Goal: Obtain resource: Obtain resource

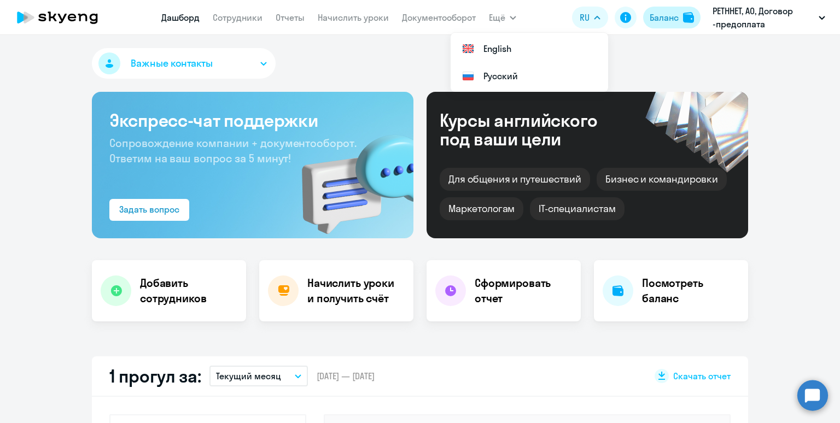
click at [673, 18] on div "Баланс" at bounding box center [664, 17] width 29 height 13
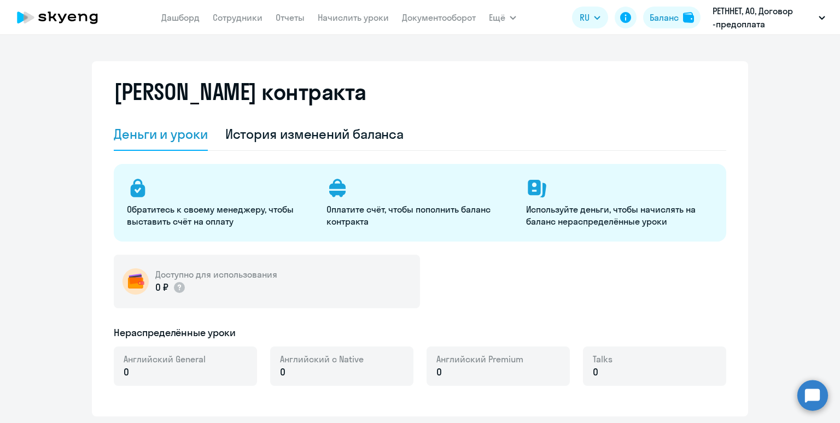
select select "english_adult_not_native_speaker"
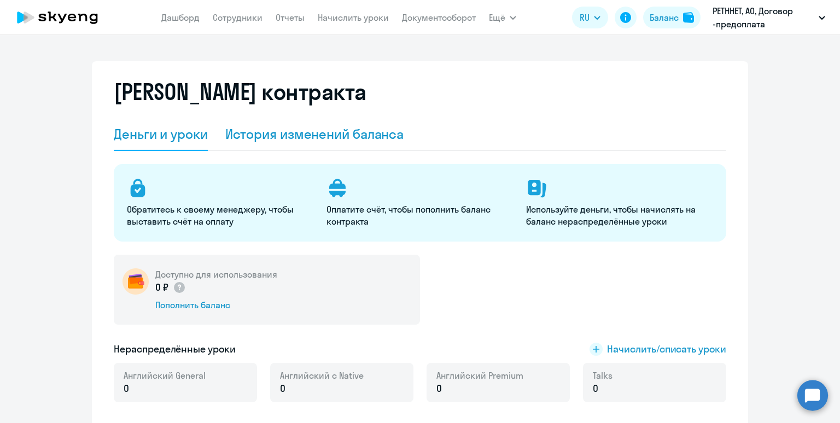
click at [381, 142] on div "История изменений баланса" at bounding box center [314, 134] width 179 height 18
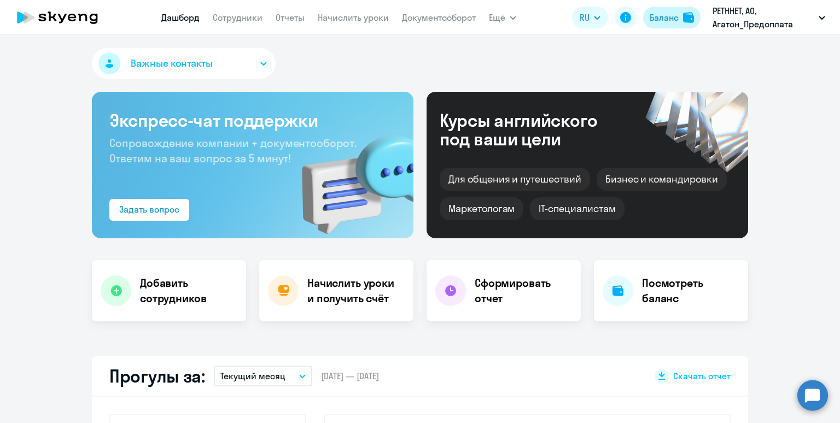
click at [660, 22] on div "Баланс" at bounding box center [664, 17] width 29 height 13
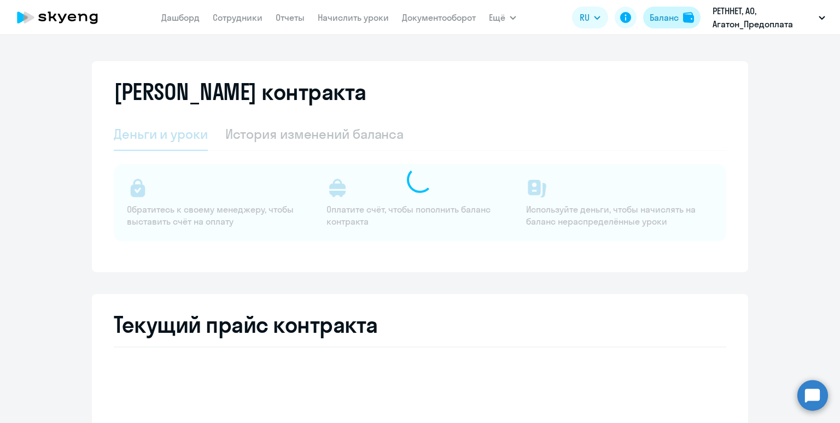
select select "english_adult_not_native_speaker"
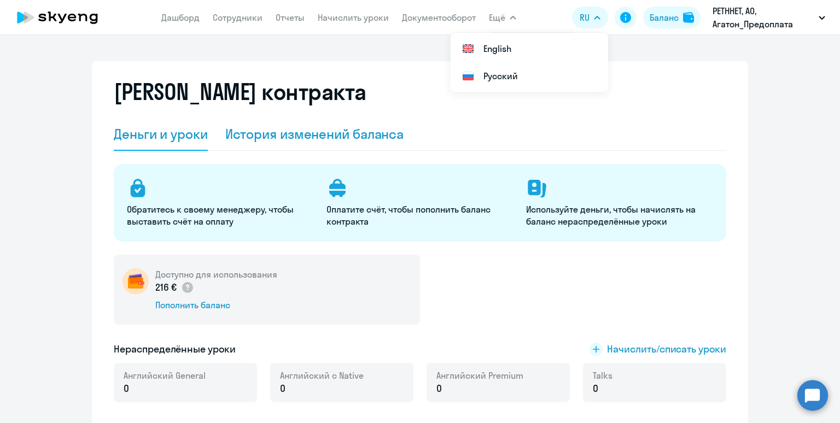
click at [261, 141] on div "История изменений баланса" at bounding box center [314, 134] width 179 height 18
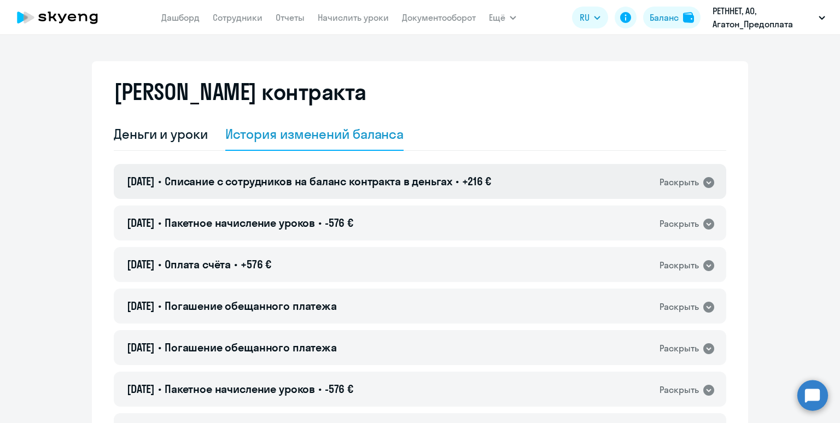
click at [308, 183] on span "Списание с сотрудников на баланс контракта в деньгах" at bounding box center [309, 182] width 288 height 14
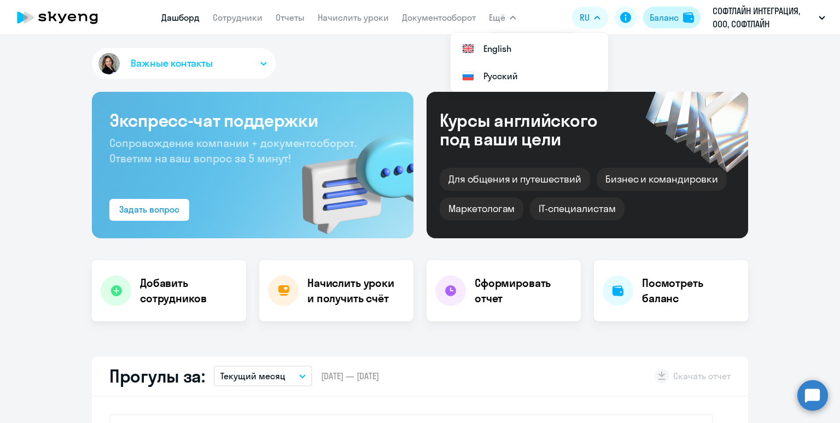
select select "30"
click at [664, 19] on div "Баланс" at bounding box center [664, 17] width 29 height 13
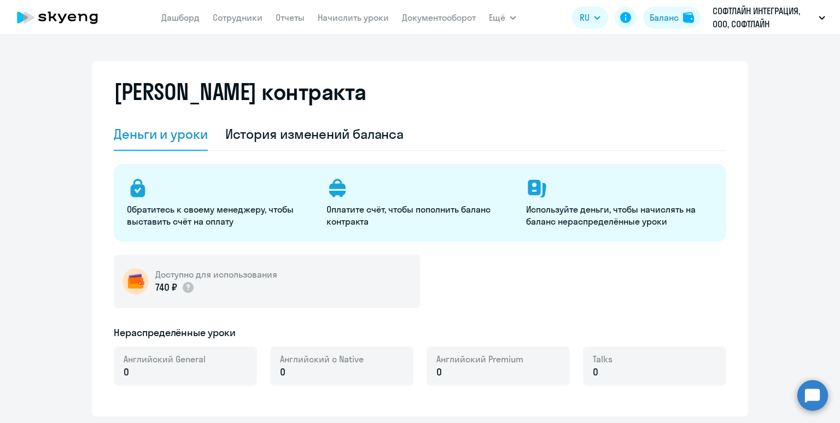
select select "english_adult_not_native_speaker"
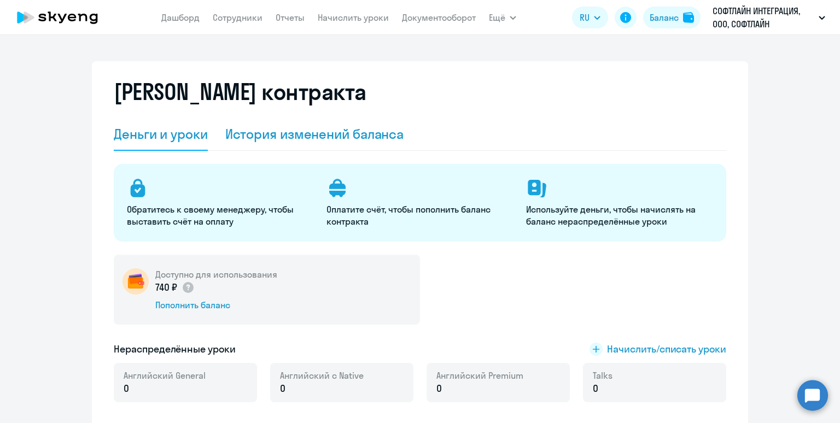
click at [361, 132] on div "История изменений баланса" at bounding box center [314, 134] width 179 height 18
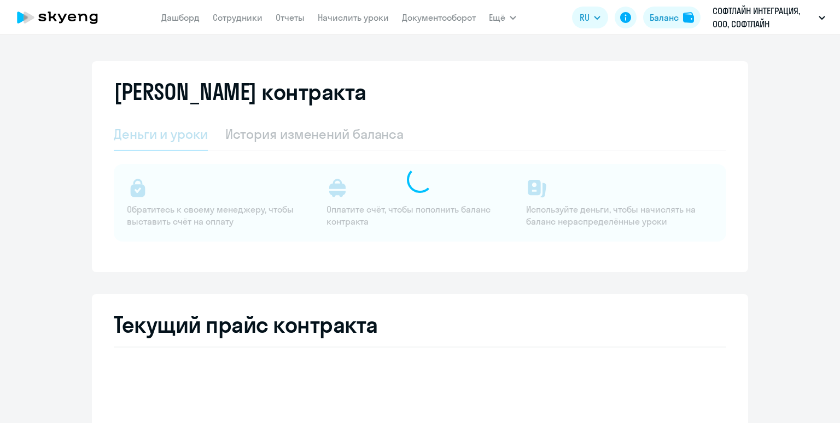
select select "english_adult_not_native_speaker"
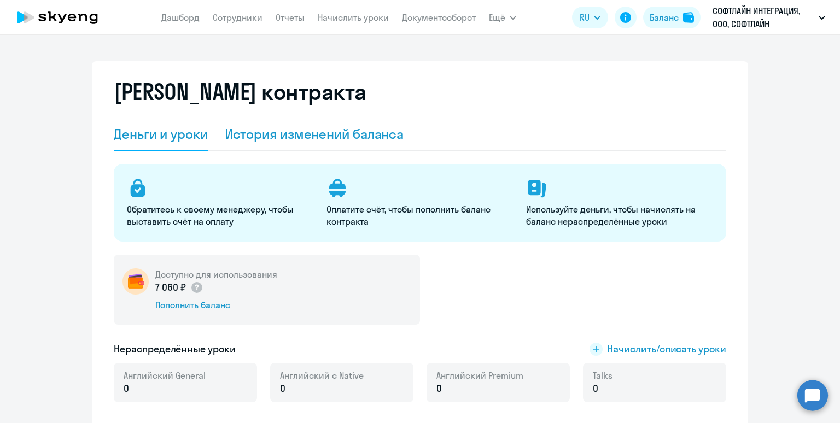
click at [338, 132] on div "История изменений баланса" at bounding box center [314, 134] width 179 height 18
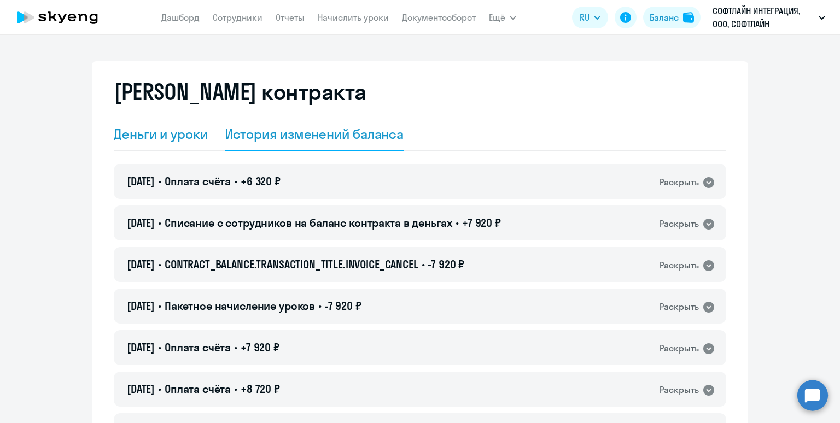
click at [142, 138] on div "Деньги и уроки" at bounding box center [161, 134] width 94 height 18
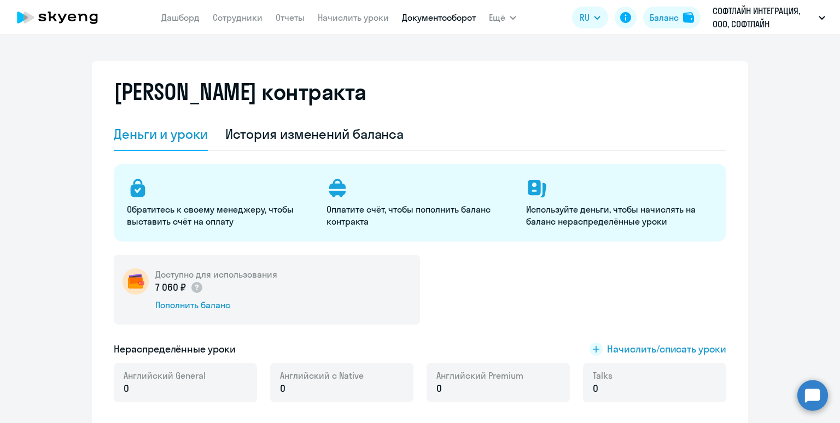
click at [411, 18] on link "Документооборот" at bounding box center [439, 17] width 74 height 11
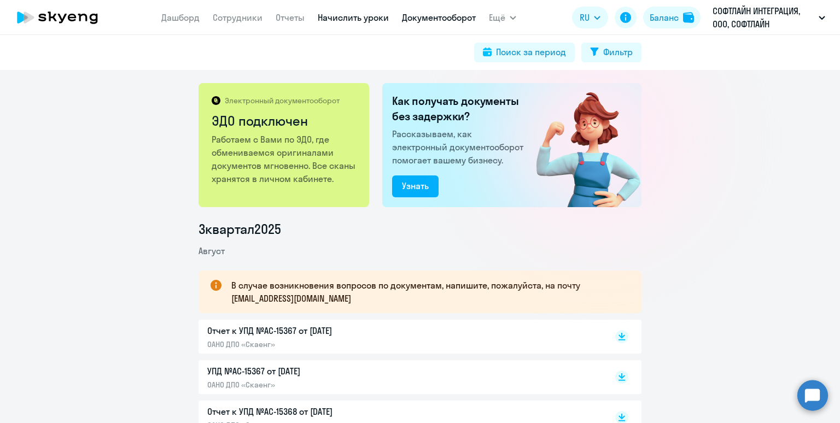
click at [321, 15] on link "Начислить уроки" at bounding box center [353, 17] width 71 height 11
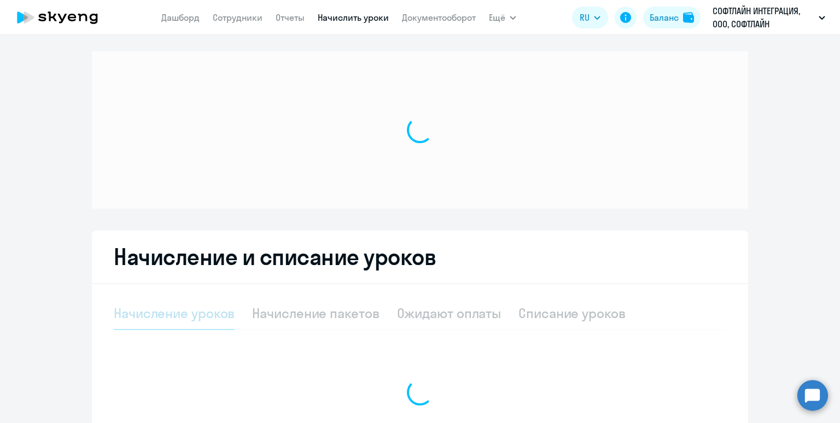
select select "10"
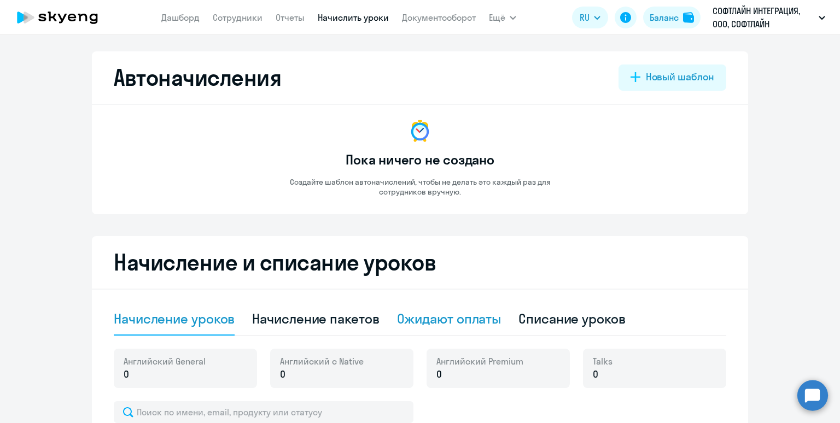
click at [415, 313] on div "Ожидают оплаты" at bounding box center [449, 319] width 105 height 18
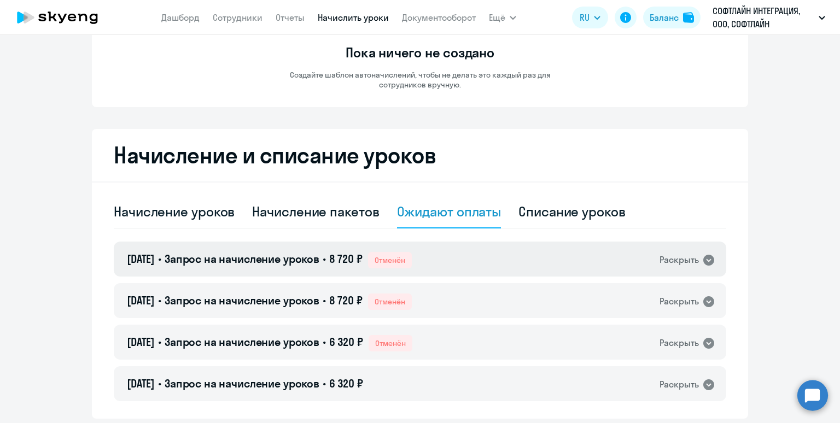
scroll to position [146, 0]
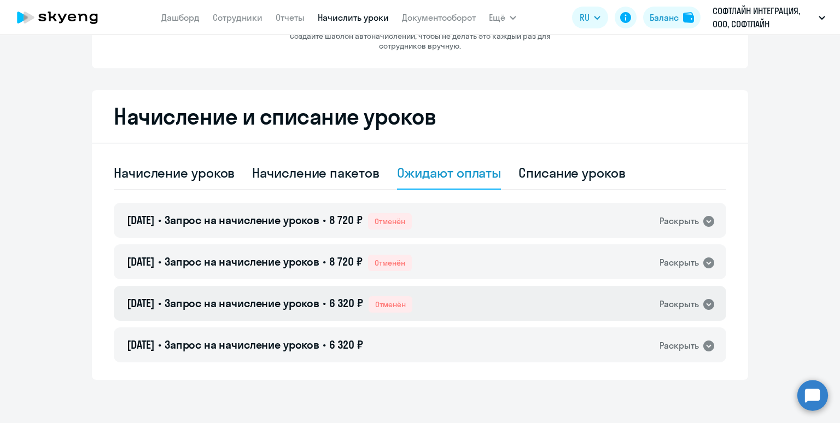
click at [492, 299] on div "01.09.2025 • Запрос на начисление уроков • 6 320 ₽ Отменён Раскрыть" at bounding box center [420, 303] width 613 height 35
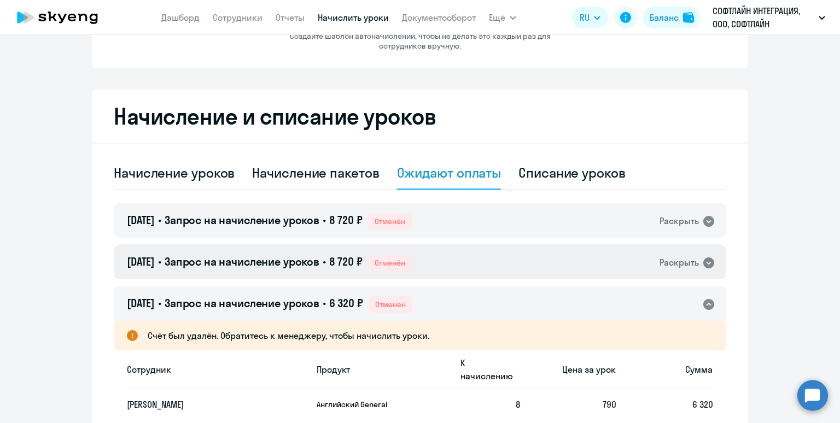
click at [500, 266] on div "02.09.2025 • Запрос на начисление уроков • 8 720 ₽ Отменён Раскрыть" at bounding box center [420, 262] width 613 height 35
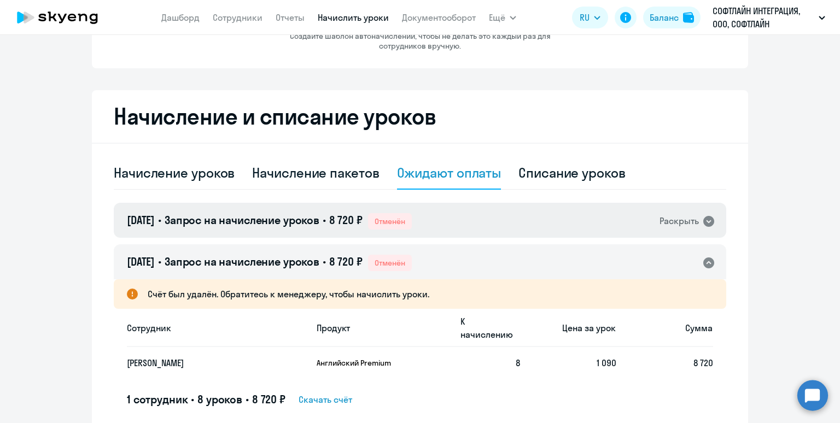
click at [501, 217] on div "02.09.2025 • Запрос на начисление уроков • 8 720 ₽ Отменён Раскрыть" at bounding box center [420, 220] width 613 height 35
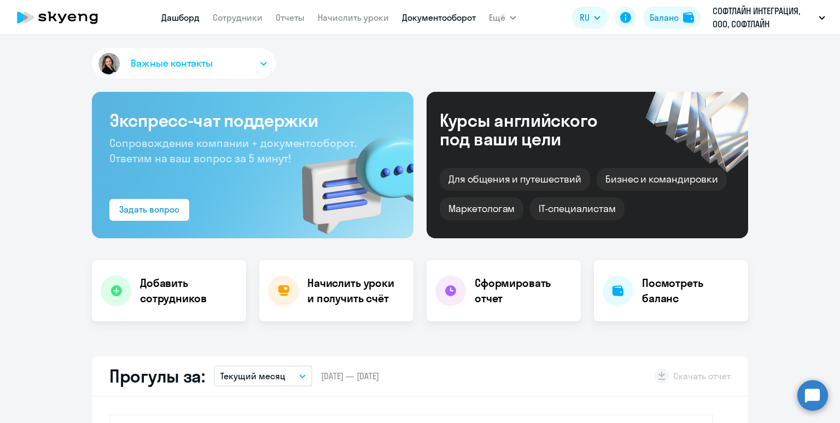
click at [434, 19] on link "Документооборот" at bounding box center [439, 17] width 74 height 11
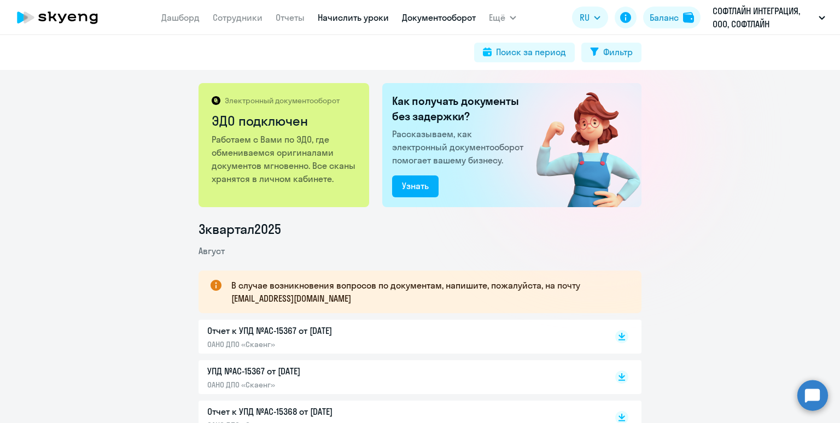
click at [334, 21] on link "Начислить уроки" at bounding box center [353, 17] width 71 height 11
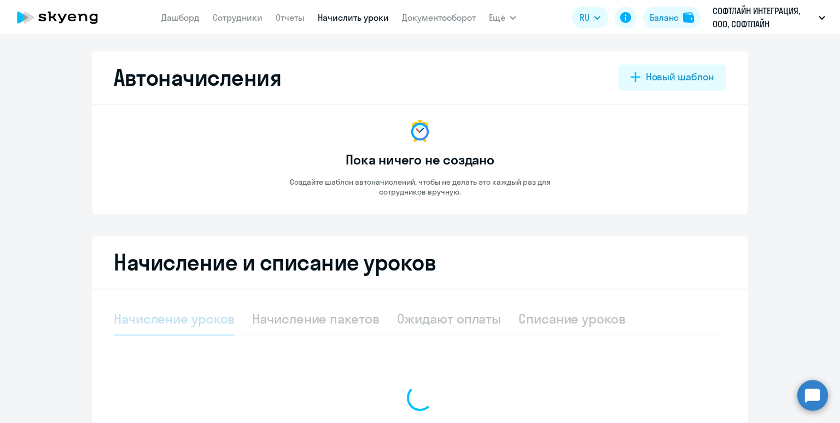
select select "10"
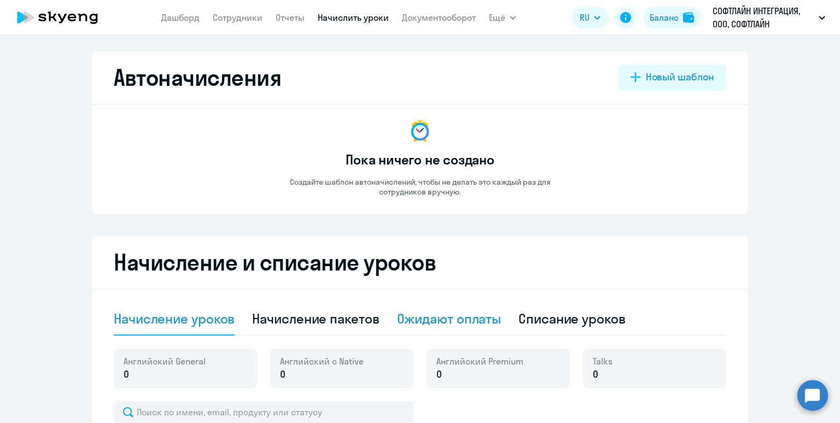
click at [426, 312] on div "Ожидают оплаты" at bounding box center [449, 319] width 105 height 18
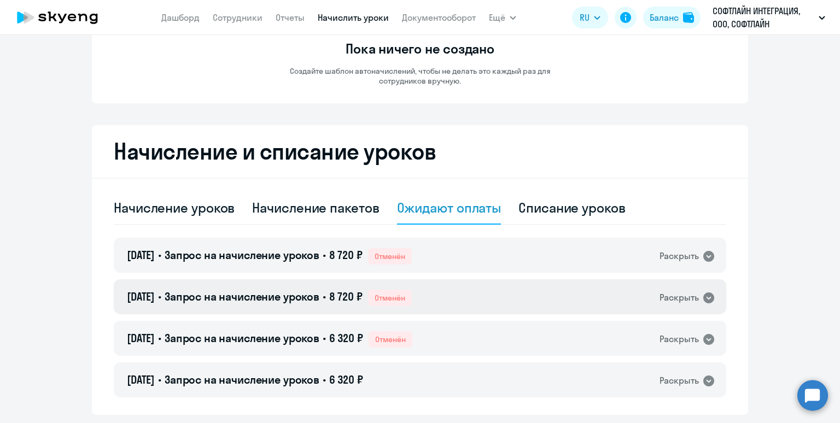
scroll to position [146, 0]
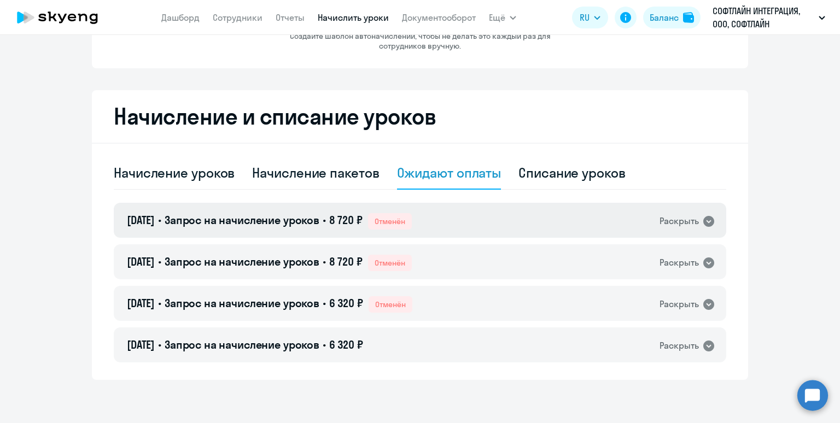
click at [465, 218] on div "02.09.2025 • Запрос на начисление уроков • 8 720 ₽ Отменён Раскрыть" at bounding box center [420, 220] width 613 height 35
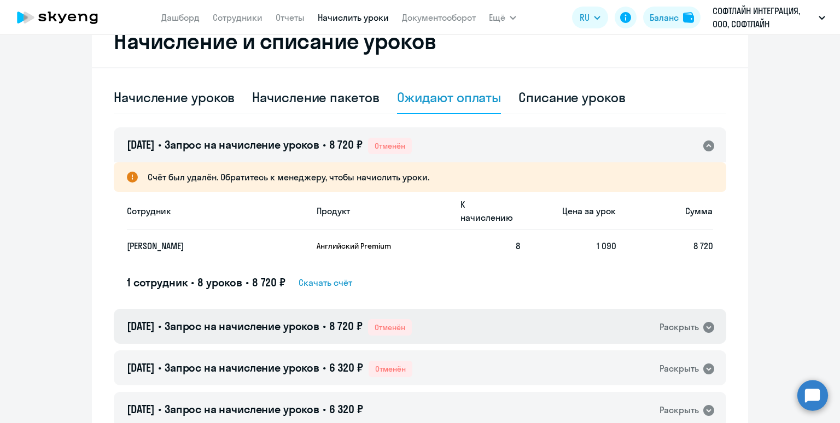
scroll to position [258, 0]
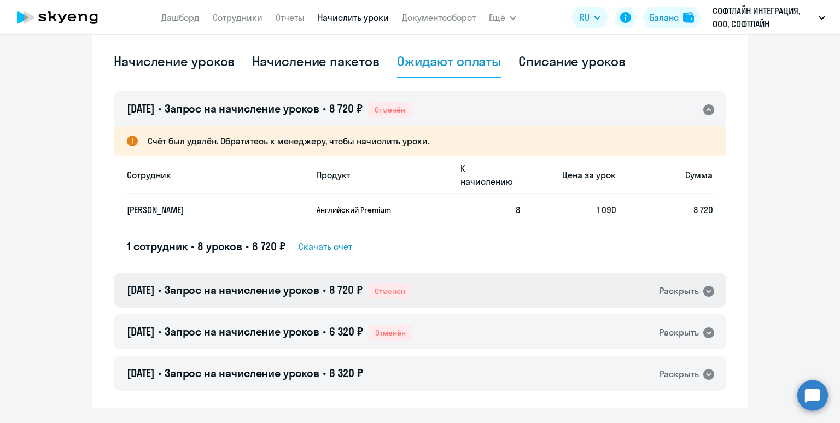
click at [662, 285] on div "Раскрыть" at bounding box center [679, 292] width 39 height 14
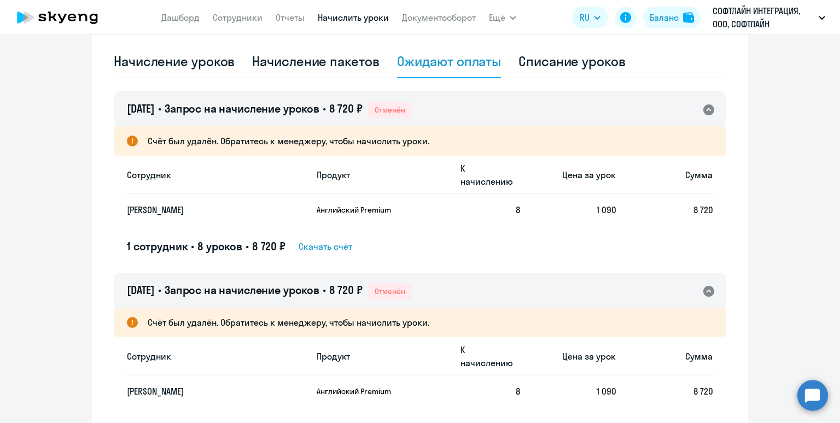
click at [662, 285] on div "Раскрыть" at bounding box center [679, 292] width 39 height 14
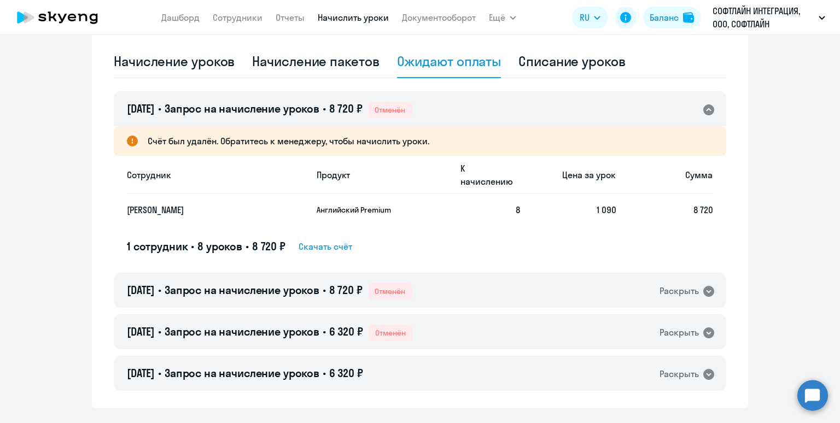
click at [321, 240] on span "Скачать счёт" at bounding box center [326, 246] width 54 height 13
